Goal: Navigation & Orientation: Find specific page/section

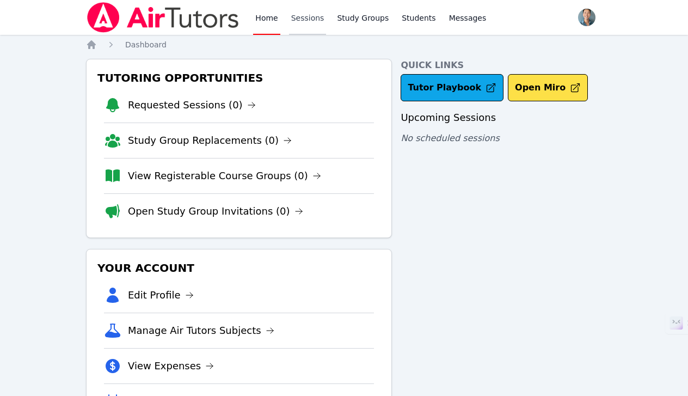
click at [312, 18] on link "Sessions" at bounding box center [308, 17] width 38 height 35
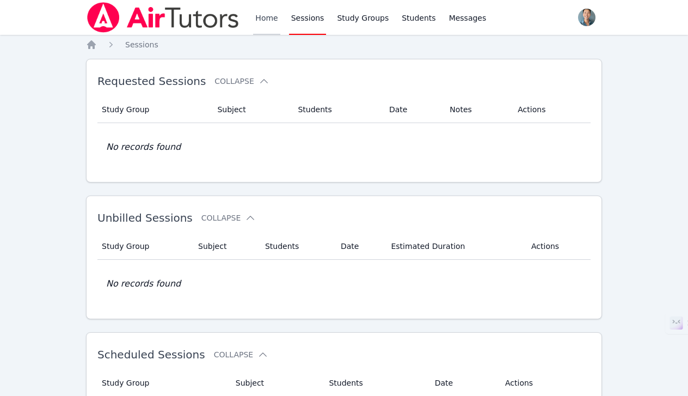
click at [273, 22] on link "Home" at bounding box center [266, 17] width 27 height 35
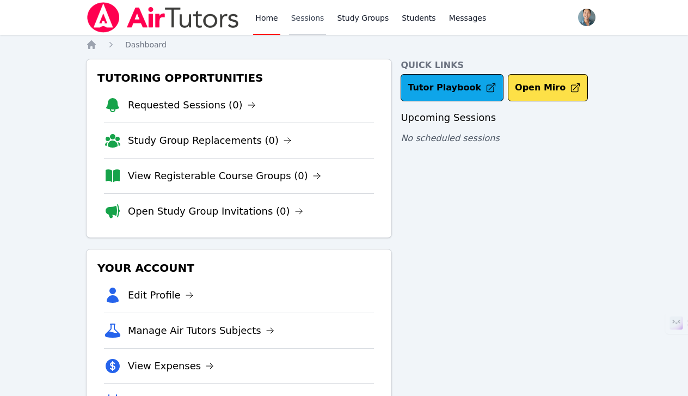
click at [310, 24] on link "Sessions" at bounding box center [308, 17] width 38 height 35
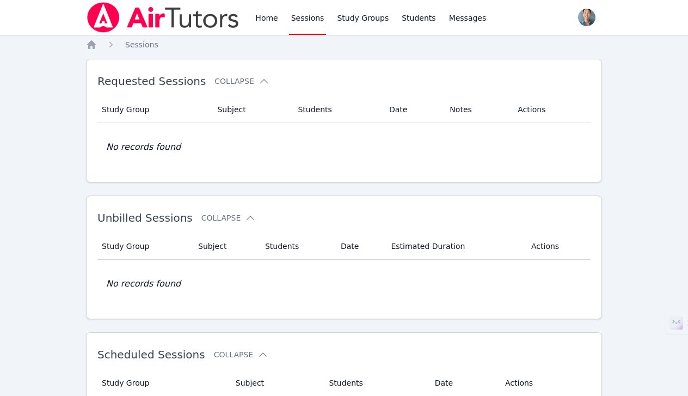
click at [283, 22] on div "Home Sessions Study Groups Students Messages" at bounding box center [370, 17] width 235 height 35
click at [260, 22] on link "Home" at bounding box center [266, 17] width 27 height 35
